Goal: Communication & Community: Answer question/provide support

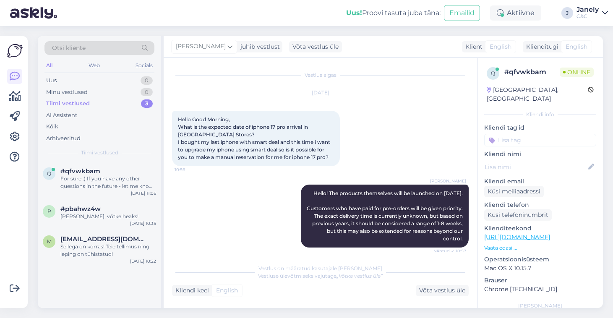
scroll to position [2012, 0]
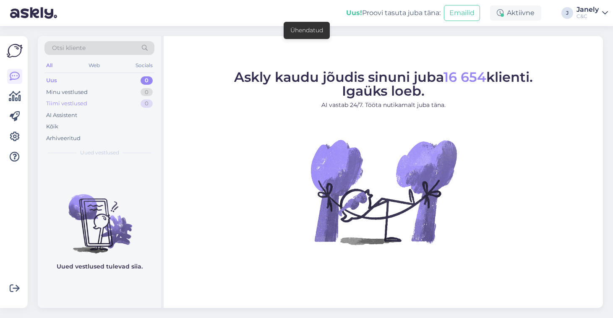
click at [107, 106] on div "Tiimi vestlused 0" at bounding box center [99, 104] width 110 height 12
click at [127, 95] on div "Minu vestlused 0" at bounding box center [99, 92] width 110 height 12
click at [127, 99] on div "Tiimi vestlused 1" at bounding box center [99, 104] width 110 height 12
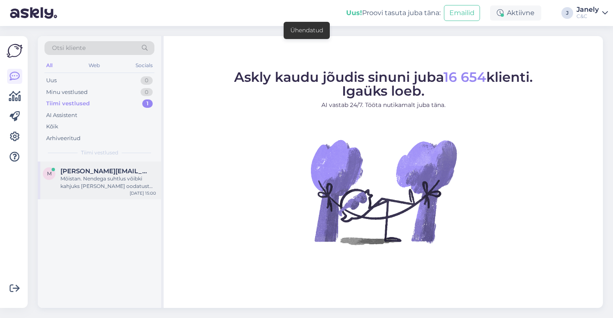
click at [122, 172] on span "[PERSON_NAME][EMAIL_ADDRESS][DOMAIN_NAME]" at bounding box center [103, 172] width 87 height 8
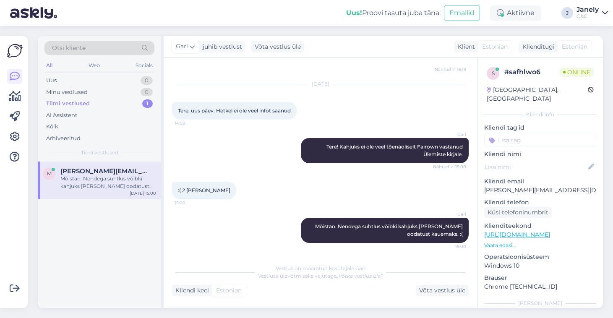
scroll to position [362, 0]
click at [41, 19] on img at bounding box center [33, 13] width 47 height 26
click at [131, 85] on div "Uus 0" at bounding box center [99, 81] width 110 height 12
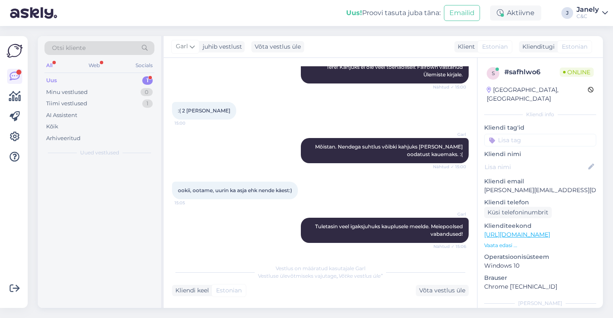
scroll to position [550, 0]
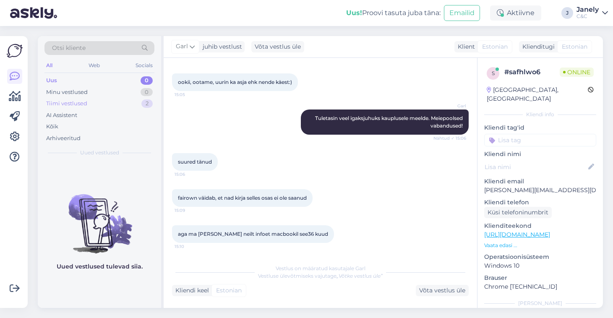
click at [130, 108] on div "Tiimi vestlused 2" at bounding box center [99, 104] width 110 height 12
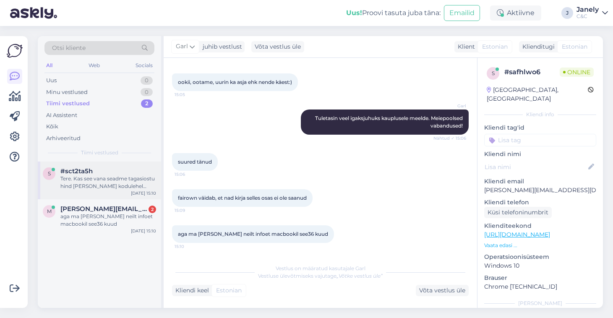
click at [125, 176] on div "Tere. Kas see vana seadme tagasiostu hind mida Teie kodulehel näitab ongi tegel…" at bounding box center [108, 182] width 96 height 15
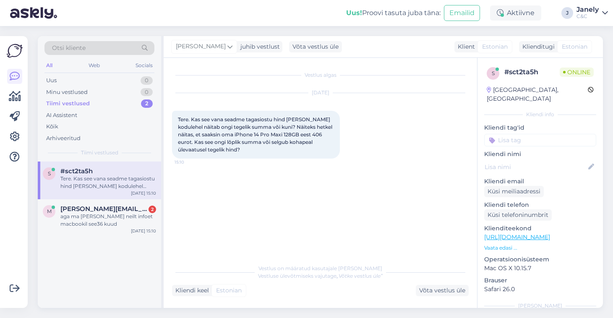
click at [120, 37] on div "Otsi kliente All Web Socials Uus 0 Minu vestlused 0 Tiimi vestlused 2 AI Assist…" at bounding box center [99, 99] width 123 height 126
click at [521, 12] on div "Aktiivne" at bounding box center [515, 12] width 51 height 15
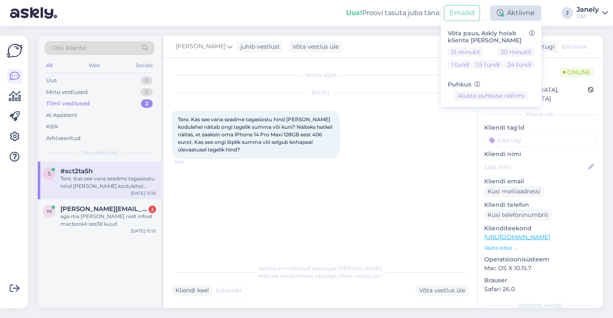
click at [521, 11] on div "Aktiivne" at bounding box center [515, 12] width 51 height 15
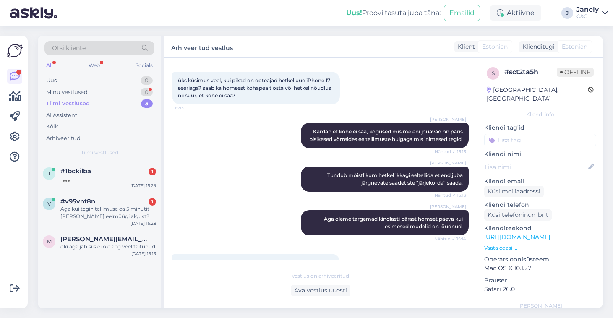
scroll to position [419, 0]
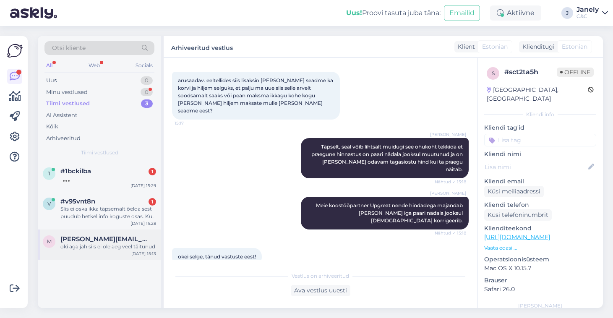
click at [153, 246] on div "oki aga jah siis ei ole aeg veel täitunud" at bounding box center [108, 247] width 96 height 8
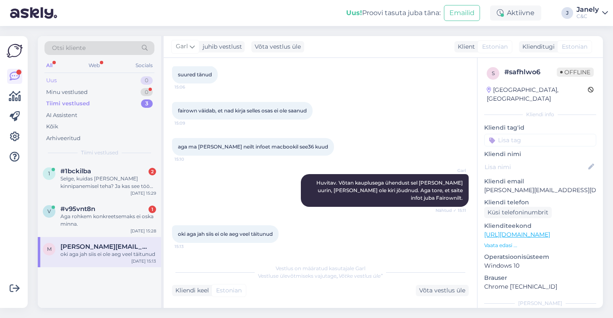
click at [103, 75] on div "Uus 0" at bounding box center [99, 81] width 110 height 12
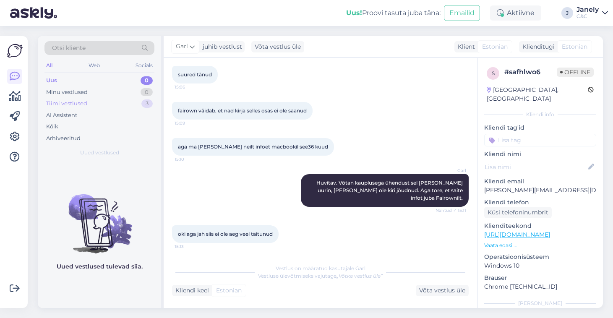
click at [113, 99] on div "Tiimi vestlused 3" at bounding box center [99, 104] width 110 height 12
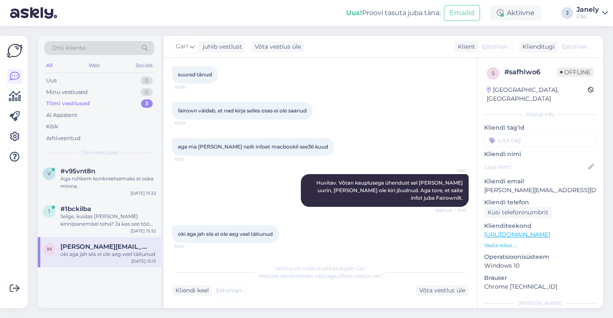
click at [585, 17] on div "C&C" at bounding box center [588, 16] width 22 height 7
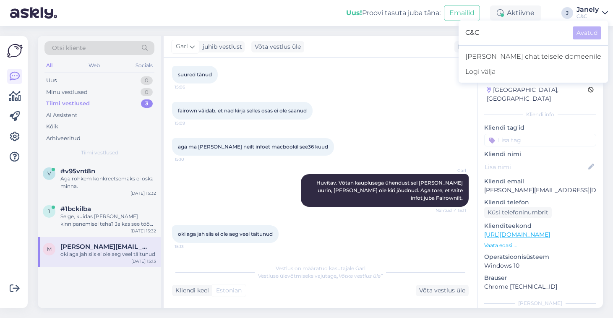
click at [580, 10] on div "Janely" at bounding box center [588, 9] width 22 height 7
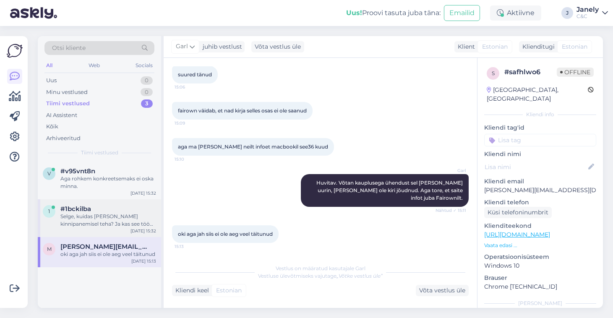
click at [121, 224] on div "Selge, kuidas seda aja kinnipanemisel teha? Ja kas see töö on võimalik teostada…" at bounding box center [108, 220] width 96 height 15
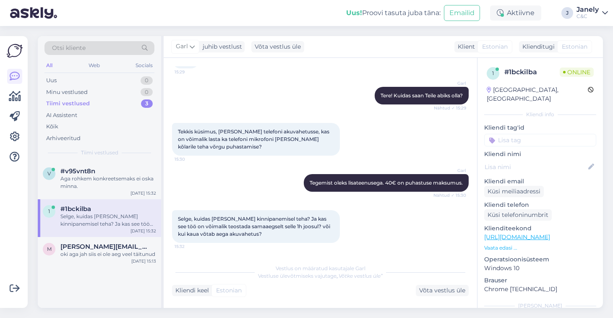
scroll to position [60, 0]
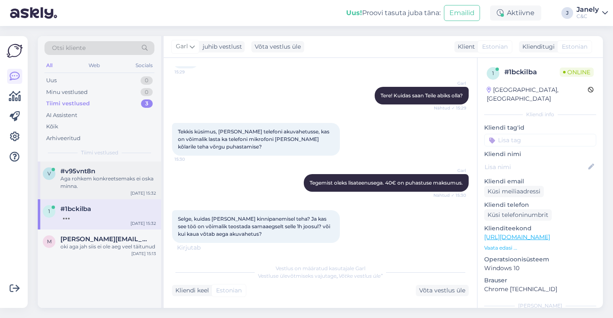
click at [139, 183] on div "Aga rohkem konkreetsemaks ei oska minna." at bounding box center [108, 182] width 96 height 15
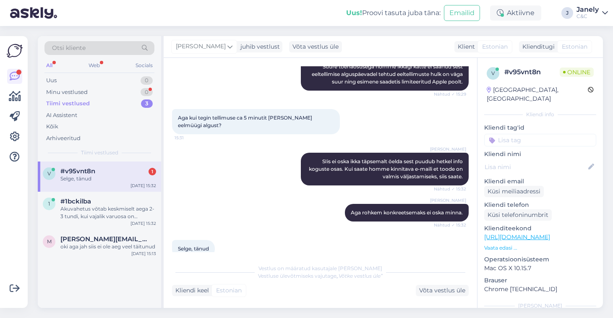
scroll to position [283, 0]
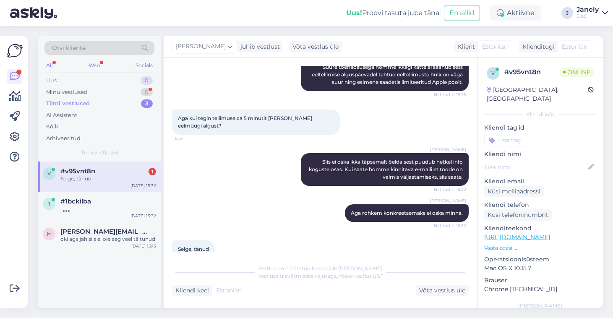
click at [115, 77] on div "Uus 0" at bounding box center [99, 81] width 110 height 12
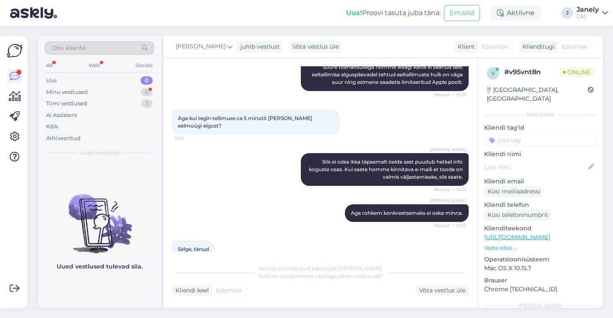
scroll to position [319, 0]
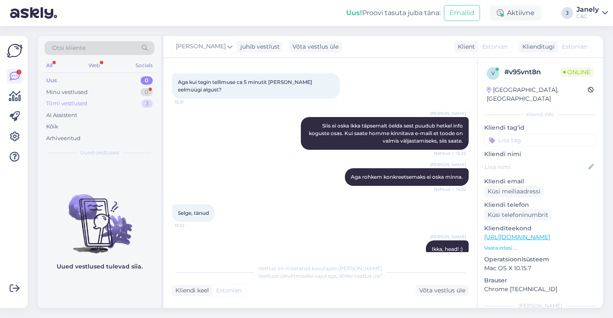
click at [120, 107] on div "Tiimi vestlused 3" at bounding box center [99, 104] width 110 height 12
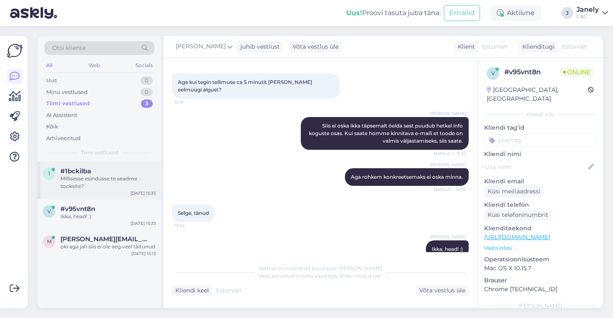
click at [126, 188] on div "Millisesse esindusse te seadme tooksite?" at bounding box center [108, 182] width 96 height 15
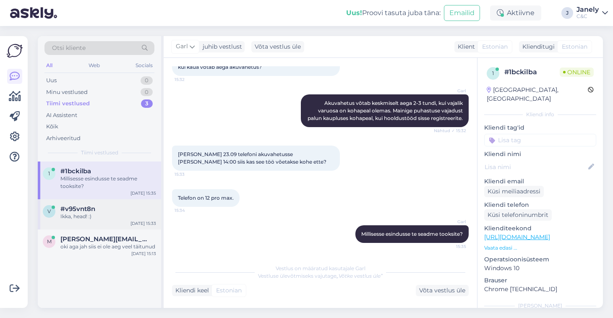
click at [139, 218] on div "Ikka, head! :)" at bounding box center [108, 217] width 96 height 8
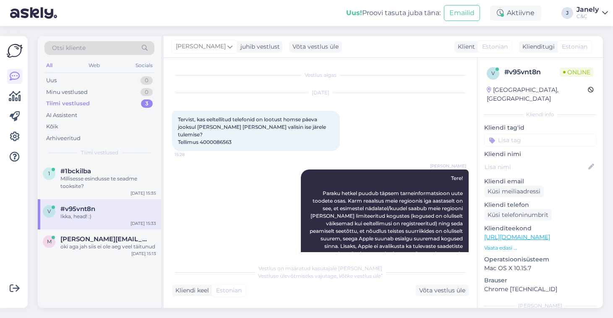
scroll to position [0, 0]
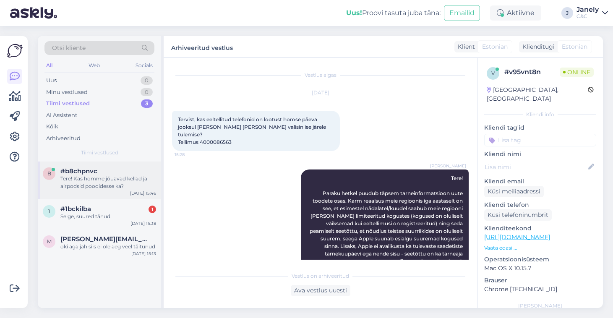
click at [112, 180] on div "Tere! Kas homme jõuavad kellad ja airpodsid poodidesse ka?" at bounding box center [108, 182] width 96 height 15
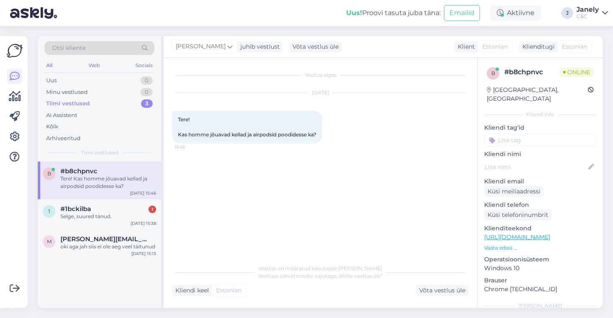
click at [267, 13] on div "Uus! Proovi tasuta juba täna: Emailid Aktiivne Võta paus, Askly hoiab kliente s…" at bounding box center [306, 13] width 613 height 26
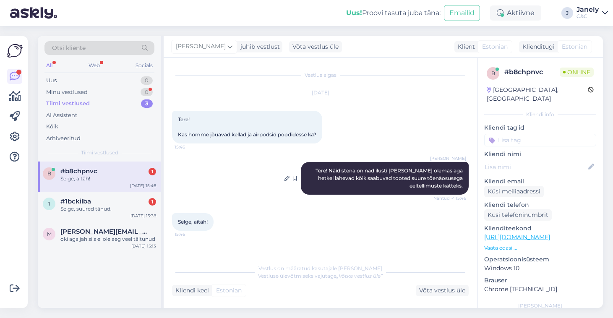
scroll to position [24, 0]
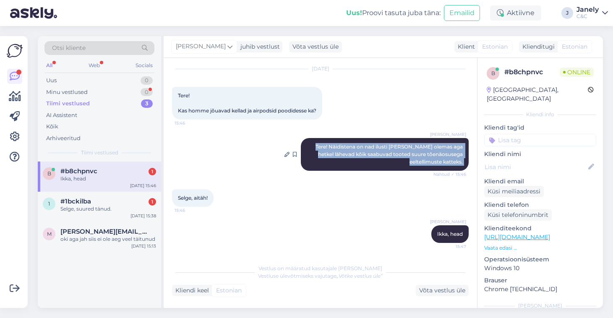
drag, startPoint x: 313, startPoint y: 145, endPoint x: 460, endPoint y: 173, distance: 150.1
click at [461, 171] on div "Ross Tere! Näidistena on nad ilusti laua peal olemas aga hetkel lähevad kõik sa…" at bounding box center [385, 154] width 168 height 33
copy div "Tere! Näidistena on nad ilusti laua peal olemas aga hetkel lähevad kõik saabuva…"
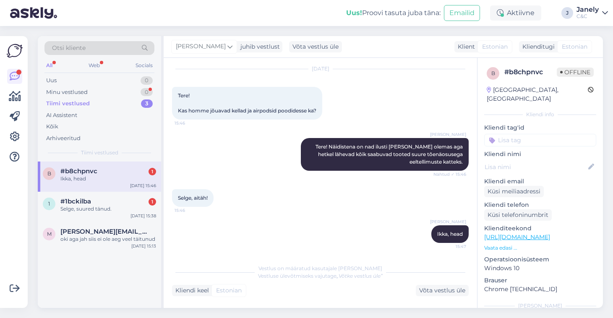
click at [315, 25] on div "Uus! Proovi tasuta juba täna: Emailid Aktiivne Võta paus, Askly hoiab kliente s…" at bounding box center [306, 13] width 613 height 26
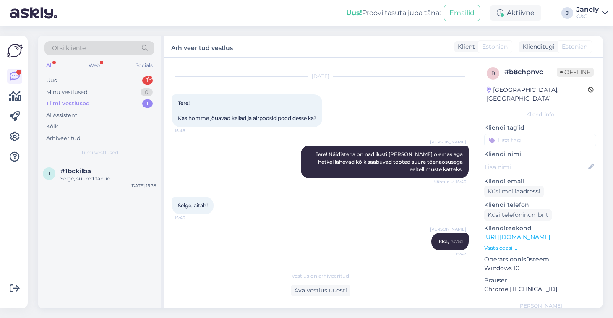
scroll to position [16, 0]
click at [116, 92] on div "Minu vestlused 0" at bounding box center [99, 92] width 110 height 12
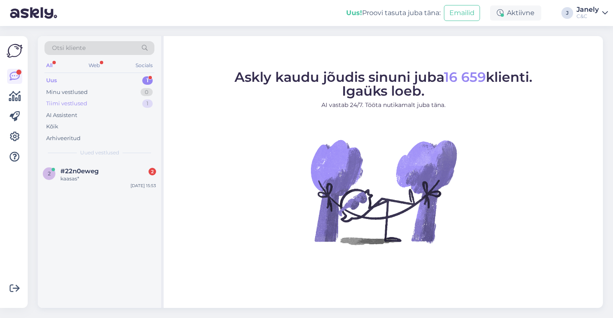
click at [108, 103] on div "Tiimi vestlused 1" at bounding box center [99, 104] width 110 height 12
click at [107, 89] on div "Minu vestlused 0" at bounding box center [99, 92] width 110 height 12
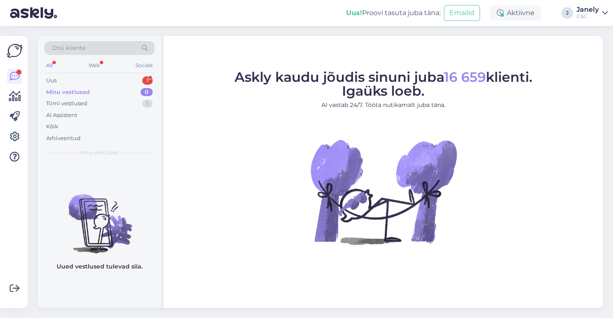
click at [66, 96] on div "Minu vestlused 0" at bounding box center [99, 92] width 110 height 12
click at [72, 102] on div "Tiimi vestlused" at bounding box center [66, 103] width 41 height 8
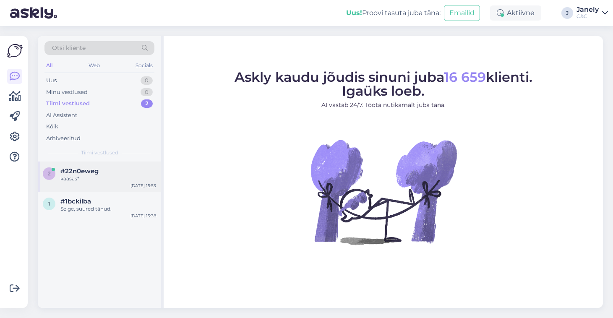
click at [85, 171] on span "#22n0eweg" at bounding box center [79, 172] width 38 height 8
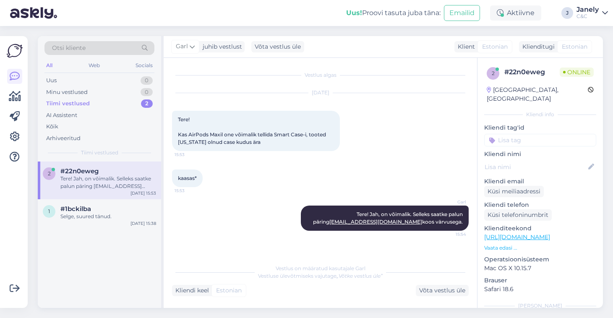
click at [91, 29] on div "Otsi kliente All Web Socials Uus 0 Minu vestlused 0 Tiimi vestlused 2 AI Assist…" at bounding box center [323, 172] width 581 height 292
